Goal: Transaction & Acquisition: Purchase product/service

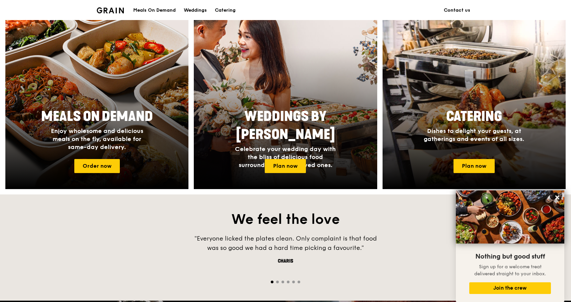
scroll to position [256, 0]
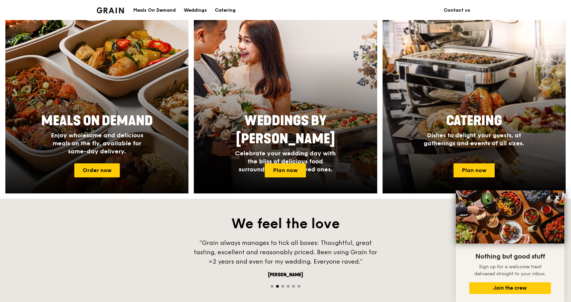
click at [111, 135] on span "Enjoy wholesome and delicious meals on the fly, available for same-day delivery." at bounding box center [97, 143] width 92 height 23
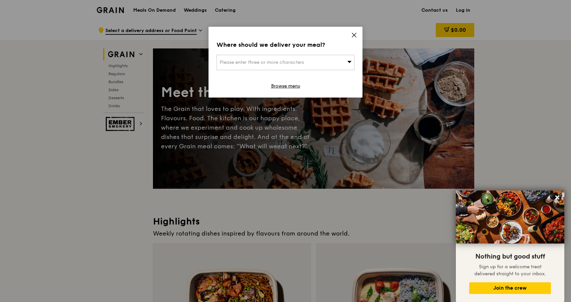
click at [355, 36] on icon at bounding box center [354, 35] width 4 height 4
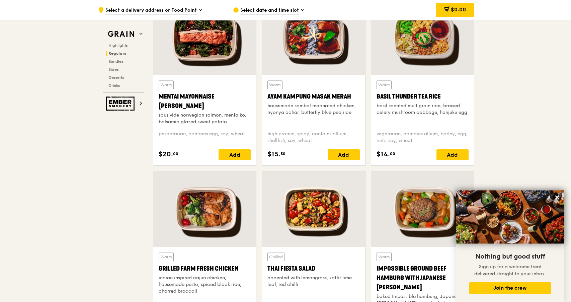
scroll to position [630, 0]
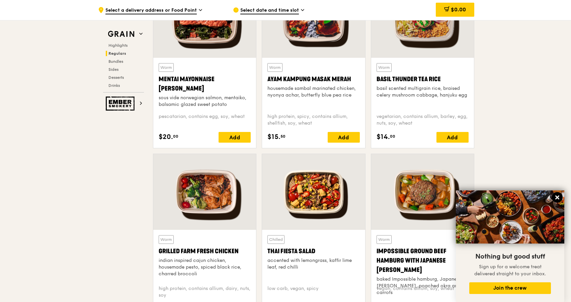
click at [558, 198] on icon at bounding box center [557, 198] width 4 height 4
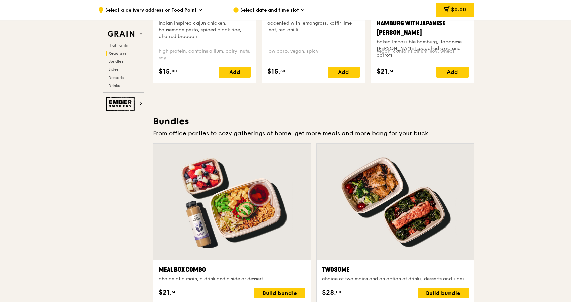
scroll to position [820, 0]
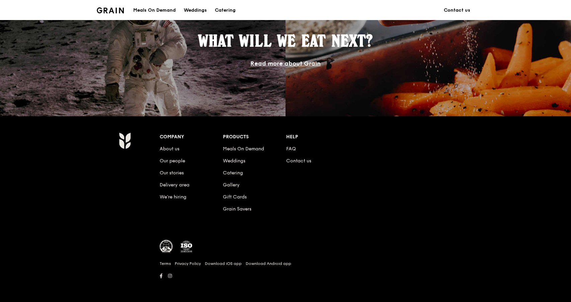
scroll to position [256, 0]
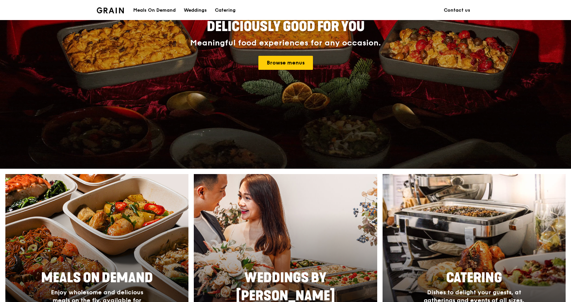
scroll to position [256, 0]
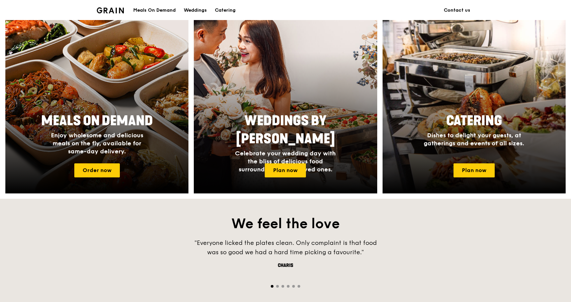
click at [277, 286] on span "Go to slide 2" at bounding box center [277, 286] width 3 height 3
click at [285, 287] on div at bounding box center [285, 286] width 571 height 6
click at [283, 287] on span "Go to slide 3" at bounding box center [282, 286] width 3 height 3
click at [287, 287] on span "Go to slide 4" at bounding box center [288, 286] width 3 height 3
click at [293, 286] on span "Go to slide 5" at bounding box center [293, 286] width 3 height 3
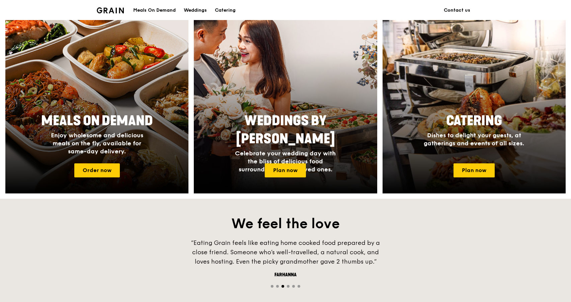
click at [300, 287] on div at bounding box center [285, 286] width 571 height 6
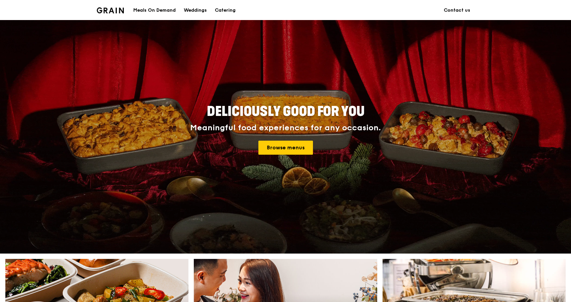
scroll to position [0, 0]
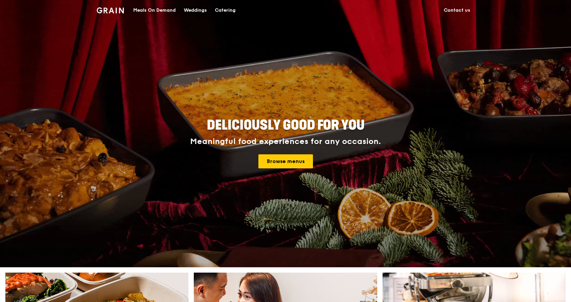
click at [119, 8] on img at bounding box center [110, 10] width 27 height 6
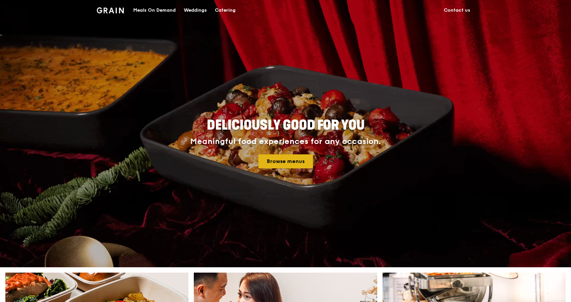
click at [279, 161] on link "Browse menus" at bounding box center [285, 162] width 55 height 14
